Goal: Navigation & Orientation: Find specific page/section

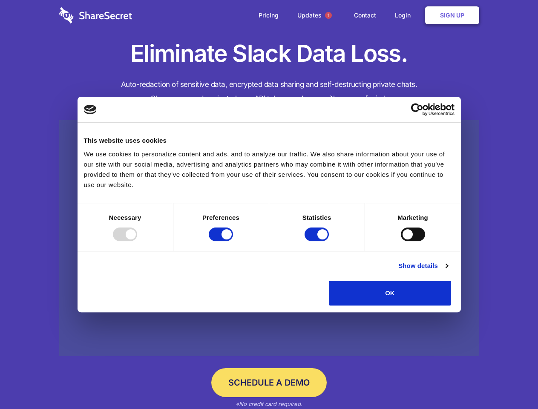
click at [137, 241] on div at bounding box center [125, 235] width 24 height 14
click at [233, 241] on input "Preferences" at bounding box center [221, 235] width 24 height 14
checkbox input "false"
click at [318, 241] on input "Statistics" at bounding box center [317, 235] width 24 height 14
checkbox input "false"
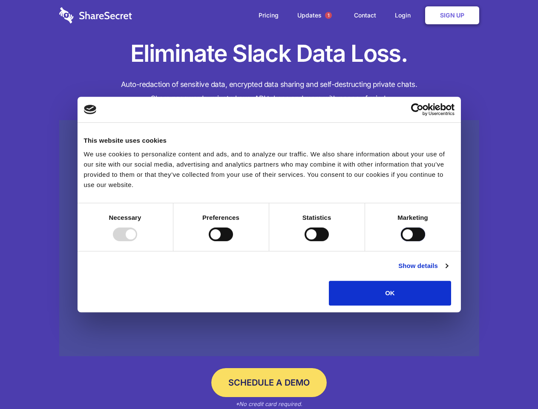
click at [401, 241] on input "Marketing" at bounding box center [413, 235] width 24 height 14
checkbox input "true"
click at [448, 271] on link "Show details" at bounding box center [422, 266] width 49 height 10
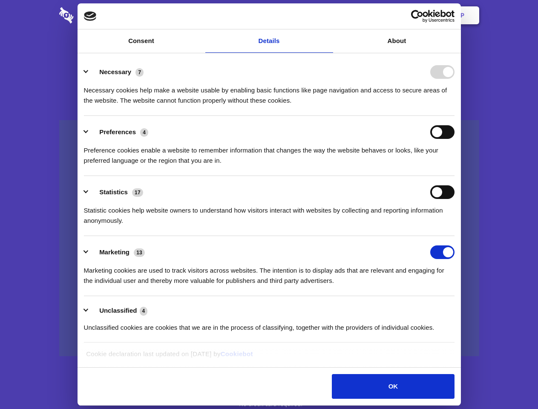
click at [455, 166] on div "Preferences 4 Preference cookies enable a website to remember information that …" at bounding box center [269, 145] width 371 height 40
click at [328, 15] on span "1" at bounding box center [328, 15] width 7 height 7
